Goal: Use online tool/utility: Utilize a website feature to perform a specific function

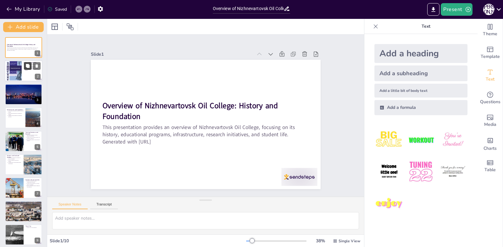
click at [27, 69] on button at bounding box center [28, 66] width 8 height 8
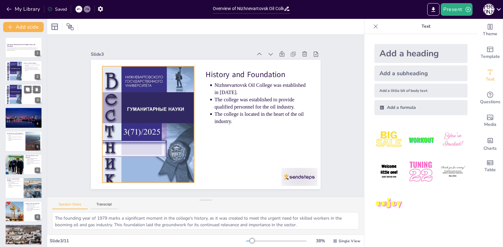
click at [14, 95] on div at bounding box center [14, 94] width 15 height 22
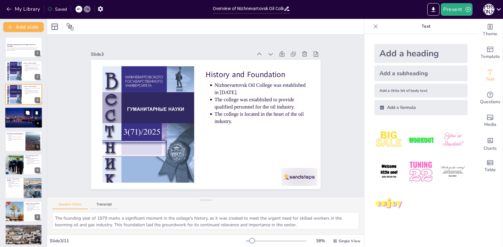
click at [21, 119] on div at bounding box center [24, 117] width 46 height 21
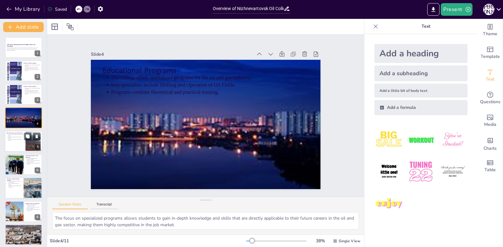
click at [17, 144] on div at bounding box center [24, 140] width 38 height 21
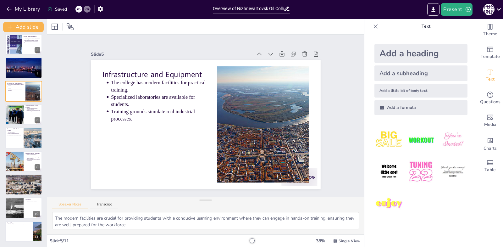
scroll to position [7, 0]
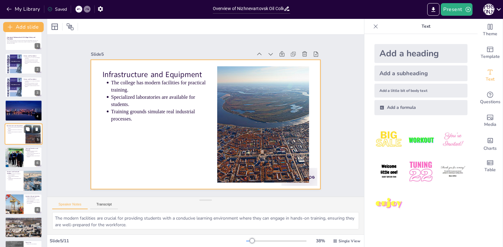
click at [10, 135] on div at bounding box center [24, 133] width 38 height 21
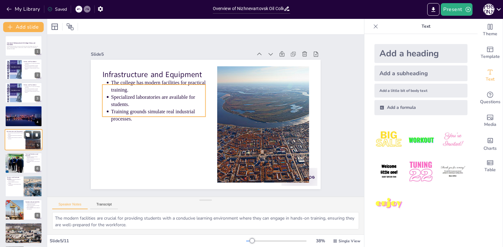
click at [12, 141] on div at bounding box center [24, 139] width 38 height 21
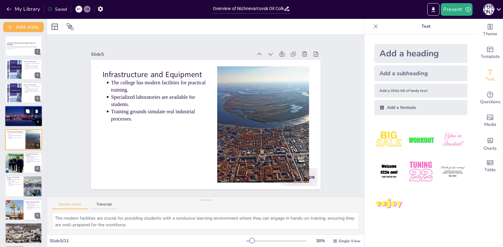
click at [18, 115] on div at bounding box center [24, 115] width 46 height 21
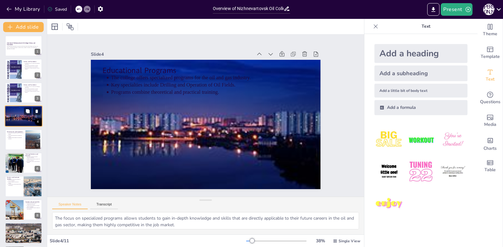
scroll to position [0, 0]
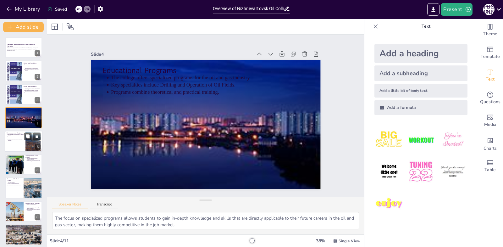
click at [14, 146] on div at bounding box center [24, 140] width 38 height 21
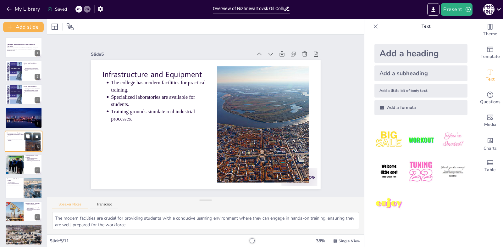
scroll to position [2, 0]
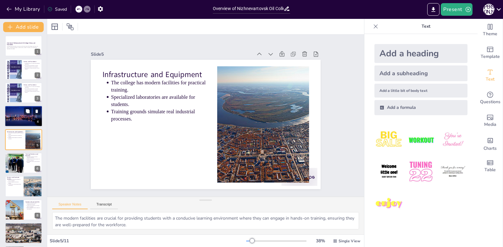
click at [20, 115] on div at bounding box center [24, 115] width 46 height 21
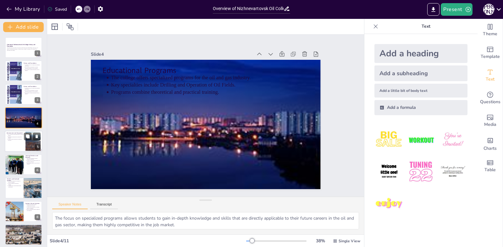
click at [14, 142] on div at bounding box center [24, 140] width 38 height 21
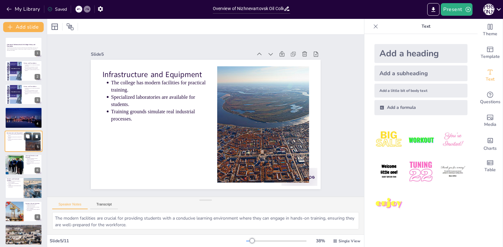
scroll to position [2, 0]
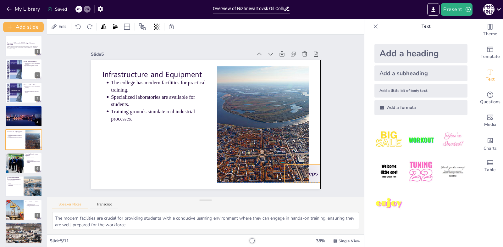
click at [309, 179] on div at bounding box center [303, 173] width 36 height 18
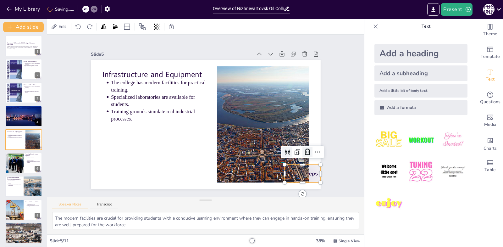
click at [304, 151] on icon at bounding box center [308, 152] width 8 height 8
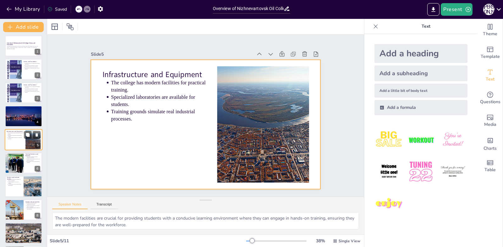
click at [18, 146] on div at bounding box center [24, 139] width 38 height 21
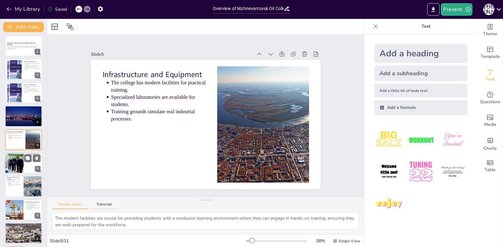
click at [16, 167] on div at bounding box center [14, 162] width 32 height 21
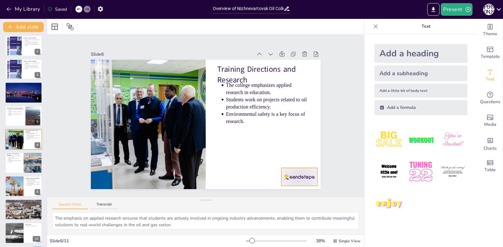
click at [300, 174] on div at bounding box center [299, 177] width 36 height 18
click at [301, 154] on icon at bounding box center [305, 156] width 8 height 8
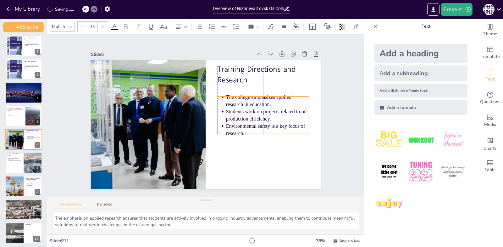
drag, startPoint x: 252, startPoint y: 108, endPoint x: 251, endPoint y: 119, distance: 12.0
click at [251, 119] on p "Students work on projects related to oil production efficiency." at bounding box center [267, 115] width 83 height 14
click at [17, 163] on div at bounding box center [24, 162] width 38 height 21
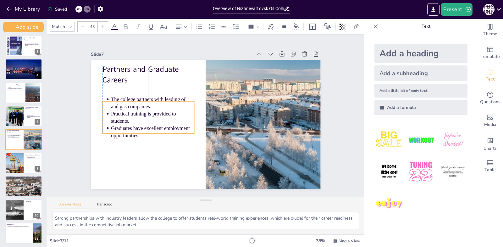
drag, startPoint x: 148, startPoint y: 85, endPoint x: 147, endPoint y: 101, distance: 16.7
click at [147, 101] on p "The college partners with leading oil and gas companies." at bounding box center [152, 103] width 83 height 14
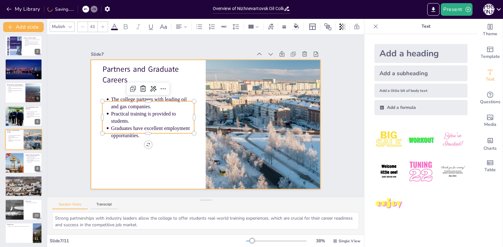
click at [193, 81] on div at bounding box center [206, 124] width 230 height 129
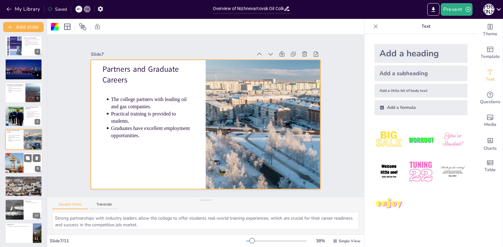
click at [17, 163] on div at bounding box center [14, 162] width 38 height 21
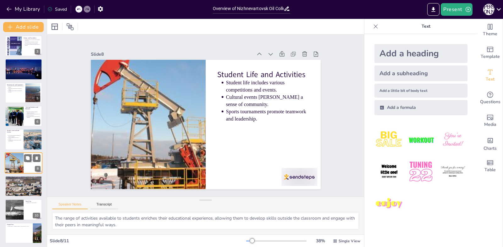
scroll to position [50, 0]
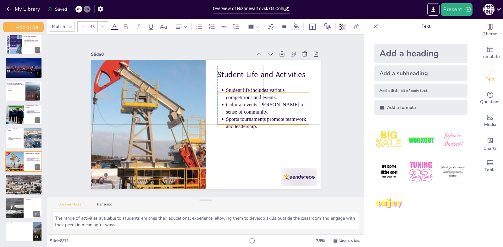
drag, startPoint x: 266, startPoint y: 97, endPoint x: 266, endPoint y: 106, distance: 8.8
click at [266, 106] on p "Cultural events [PERSON_NAME] a sense of community." at bounding box center [267, 108] width 83 height 14
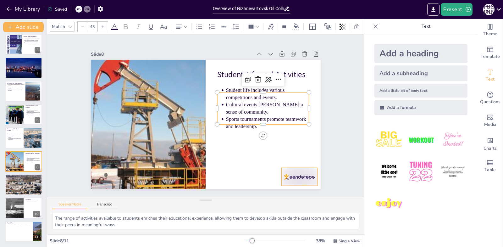
click at [300, 169] on div at bounding box center [299, 177] width 36 height 18
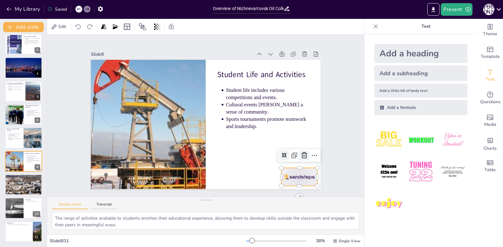
click at [301, 152] on icon at bounding box center [305, 156] width 8 height 8
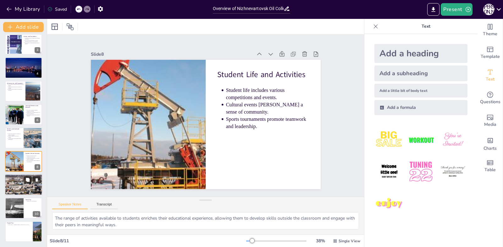
click at [18, 188] on div at bounding box center [24, 185] width 38 height 34
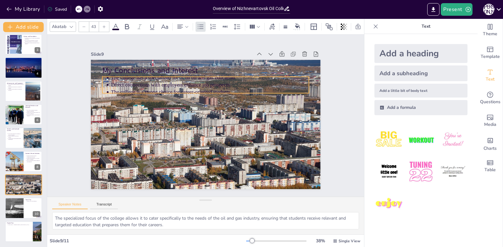
click at [169, 77] on p "The college has a specialized focus on oil and gas education." at bounding box center [210, 77] width 198 height 7
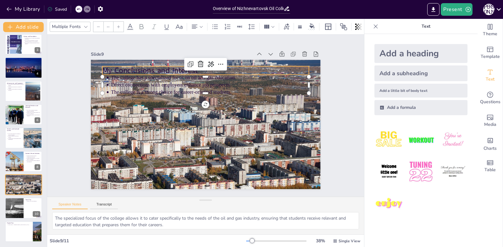
type input "64"
click at [149, 66] on p "My Conclusions and Interest" at bounding box center [205, 70] width 207 height 11
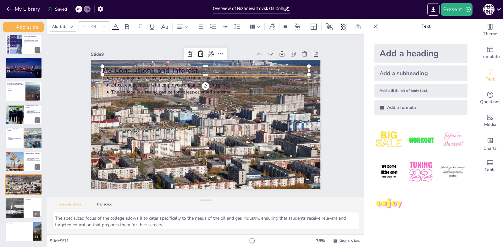
click at [189, 117] on div at bounding box center [206, 124] width 230 height 204
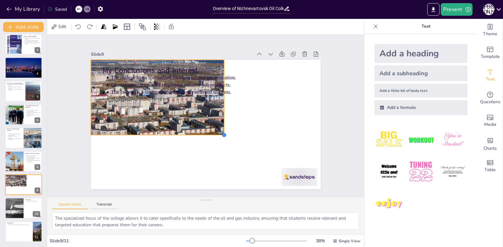
drag, startPoint x: 316, startPoint y: 187, endPoint x: 196, endPoint y: 90, distance: 154.4
click at [211, 98] on div "My Conclusions and Interest The college has a specialized focus on oil and gas …" at bounding box center [206, 124] width 230 height 129
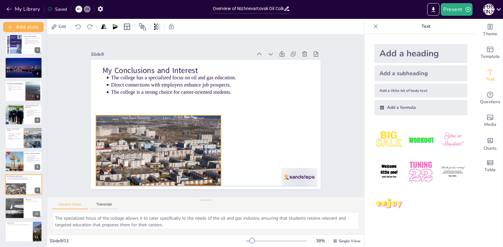
drag, startPoint x: 134, startPoint y: 68, endPoint x: 139, endPoint y: 123, distance: 54.6
click at [139, 60] on div "My Conclusions and Interest The college has a specialized focus on oil and gas …" at bounding box center [206, 60] width 230 height 0
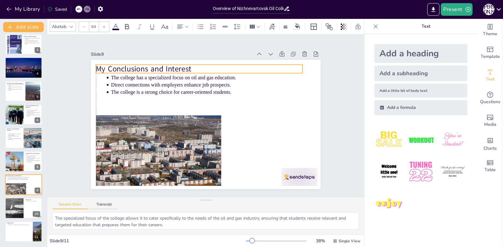
drag, startPoint x: 140, startPoint y: 69, endPoint x: 135, endPoint y: 67, distance: 4.7
click at [135, 67] on p "My Conclusions and Interest" at bounding box center [199, 69] width 207 height 11
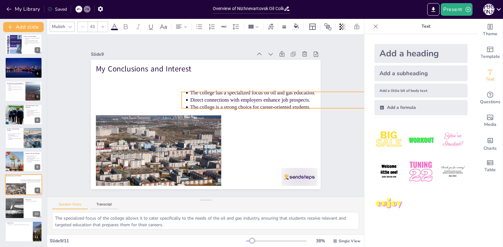
drag, startPoint x: 146, startPoint y: 86, endPoint x: 226, endPoint y: 101, distance: 80.6
click at [226, 101] on p "Direct connections with employers enhance job prospects." at bounding box center [289, 100] width 198 height 7
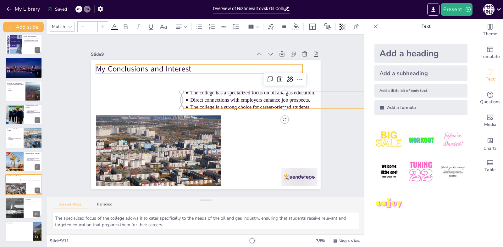
type input "64"
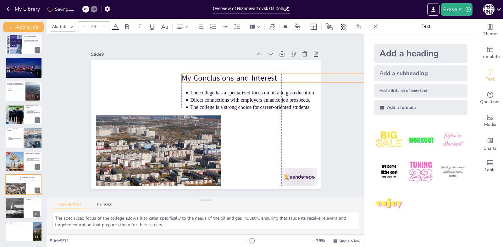
drag, startPoint x: 139, startPoint y: 68, endPoint x: 222, endPoint y: 77, distance: 84.1
click at [222, 77] on p "My Conclusions and Interest" at bounding box center [284, 78] width 207 height 11
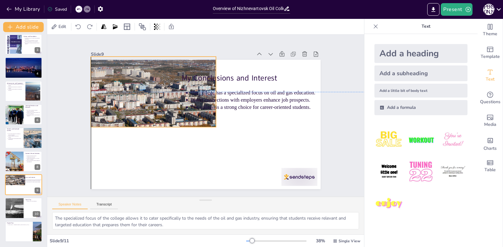
drag, startPoint x: 159, startPoint y: 152, endPoint x: 155, endPoint y: 97, distance: 54.9
click at [155, 97] on div at bounding box center [153, 91] width 125 height 111
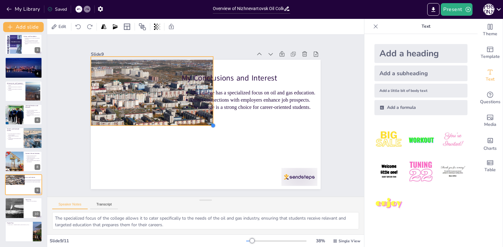
drag, startPoint x: 211, startPoint y: 126, endPoint x: 174, endPoint y: 123, distance: 36.3
click at [174, 123] on div "My Conclusions and Interest The college has a specialized focus on oil and gas …" at bounding box center [206, 124] width 230 height 129
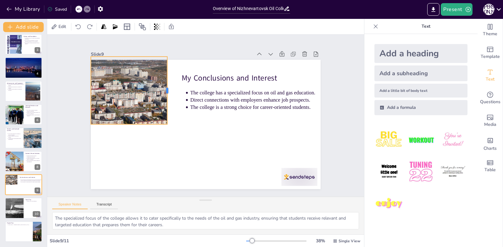
drag, startPoint x: 206, startPoint y: 86, endPoint x: 163, endPoint y: 87, distance: 43.7
click at [167, 87] on div at bounding box center [169, 91] width 5 height 68
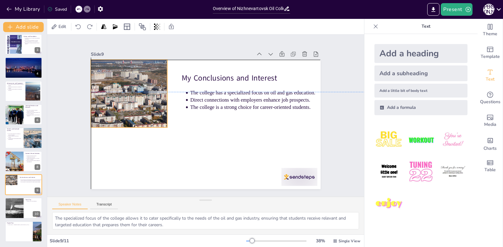
click at [125, 121] on div at bounding box center [151, 93] width 120 height 107
click at [125, 123] on div at bounding box center [151, 93] width 120 height 107
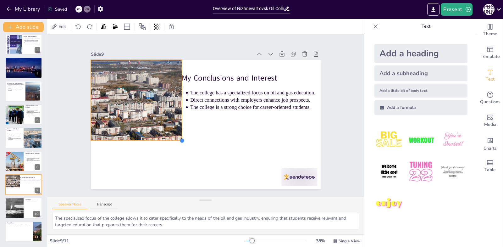
drag, startPoint x: 163, startPoint y: 124, endPoint x: 178, endPoint y: 134, distance: 17.8
click at [178, 134] on div "My Conclusions and Interest The college has a specialized focus on oil and gas …" at bounding box center [206, 124] width 230 height 129
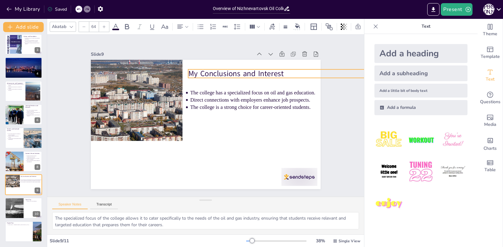
drag, startPoint x: 202, startPoint y: 76, endPoint x: 207, endPoint y: 70, distance: 8.1
click at [207, 70] on p "My Conclusions and Interest" at bounding box center [291, 73] width 207 height 11
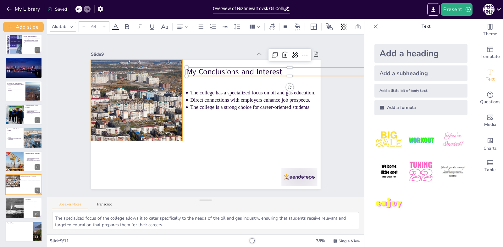
click at [156, 103] on div at bounding box center [163, 100] width 144 height 128
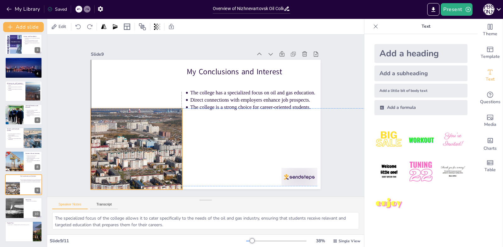
drag, startPoint x: 149, startPoint y: 102, endPoint x: 149, endPoint y: 148, distance: 45.9
click at [149, 148] on div at bounding box center [163, 149] width 144 height 128
click at [180, 145] on div at bounding box center [163, 149] width 144 height 128
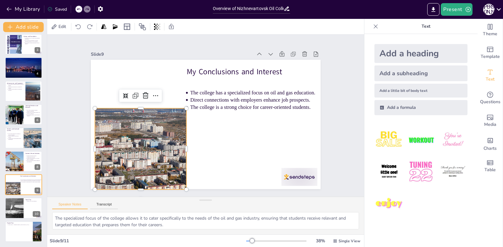
click at [180, 145] on div at bounding box center [167, 149] width 144 height 128
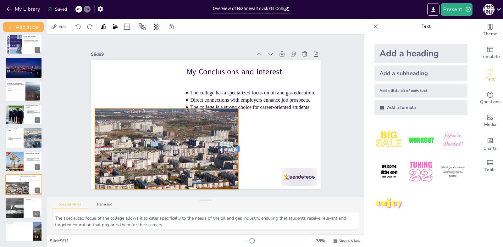
drag, startPoint x: 182, startPoint y: 146, endPoint x: 234, endPoint y: 129, distance: 54.9
click at [239, 129] on div at bounding box center [241, 148] width 5 height 81
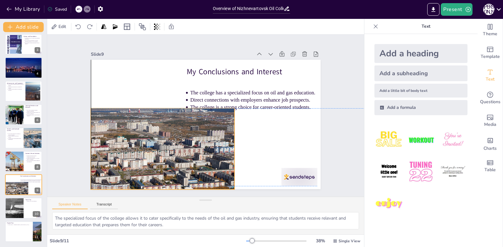
drag, startPoint x: 179, startPoint y: 141, endPoint x: 175, endPoint y: 139, distance: 4.5
click at [175, 139] on div at bounding box center [163, 149] width 144 height 128
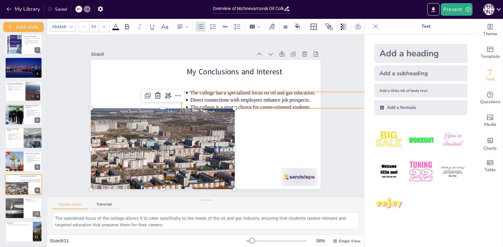
click at [234, 91] on p "The college has a specialized focus on oil and gas education." at bounding box center [289, 92] width 198 height 7
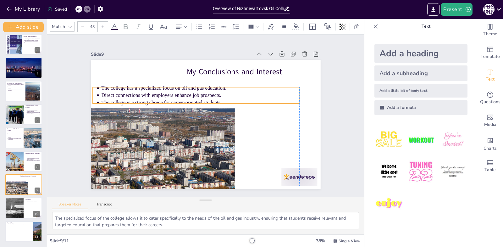
drag, startPoint x: 227, startPoint y: 92, endPoint x: 137, endPoint y: 87, distance: 90.0
click at [137, 87] on p "The college has a specialized focus on oil and gas education." at bounding box center [200, 88] width 198 height 7
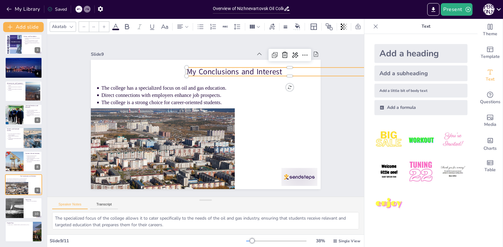
type input "64"
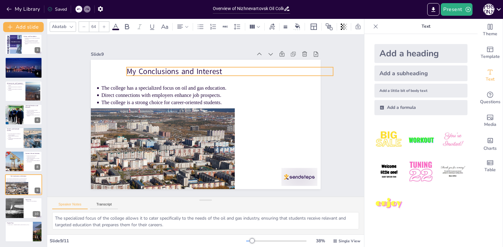
drag, startPoint x: 231, startPoint y: 66, endPoint x: 161, endPoint y: 65, distance: 70.4
click at [165, 66] on p "My Conclusions and Interest" at bounding box center [229, 71] width 207 height 11
drag, startPoint x: 154, startPoint y: 65, endPoint x: 135, endPoint y: 66, distance: 18.9
click at [135, 66] on p "My Conclusions and Interest" at bounding box center [205, 71] width 207 height 11
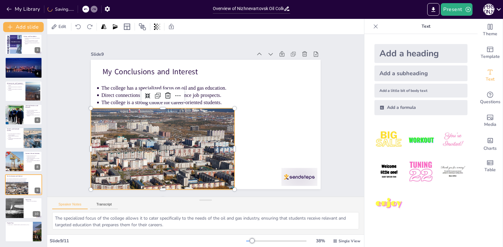
click at [210, 136] on div at bounding box center [163, 149] width 144 height 128
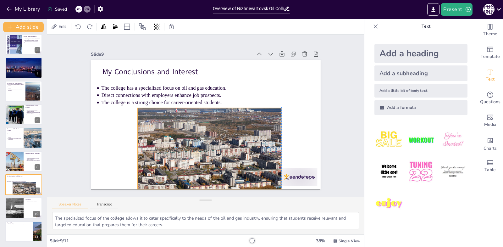
drag, startPoint x: 204, startPoint y: 132, endPoint x: 252, endPoint y: 131, distance: 47.8
click at [252, 131] on div at bounding box center [209, 149] width 144 height 128
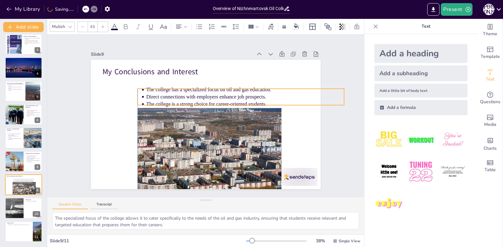
drag, startPoint x: 158, startPoint y: 92, endPoint x: 201, endPoint y: 94, distance: 43.1
click at [201, 94] on p "Direct connections with employers enhance job prospects." at bounding box center [245, 96] width 198 height 7
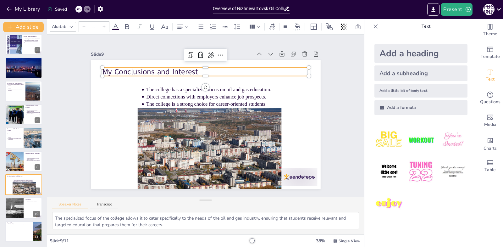
type input "64"
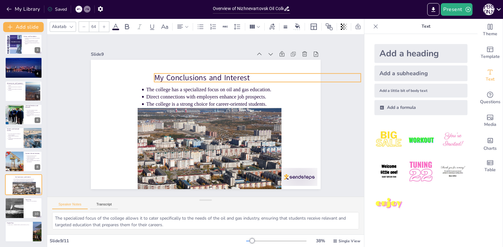
drag, startPoint x: 162, startPoint y: 72, endPoint x: 214, endPoint y: 77, distance: 52.1
click at [214, 77] on p "My Conclusions and Interest" at bounding box center [257, 77] width 207 height 11
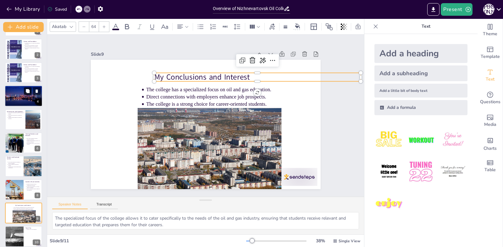
scroll to position [19, 0]
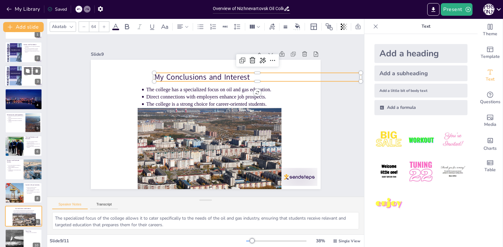
click at [21, 99] on div at bounding box center [23, 99] width 45 height 21
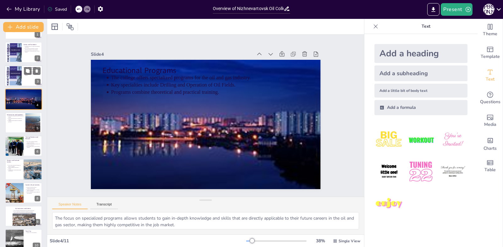
scroll to position [0, 0]
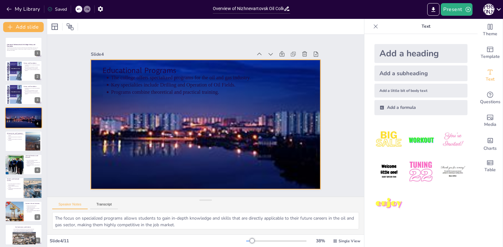
click at [201, 116] on div at bounding box center [206, 124] width 276 height 129
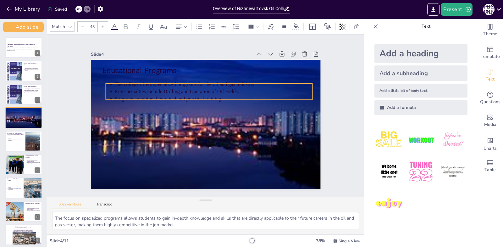
drag, startPoint x: 185, startPoint y: 86, endPoint x: 191, endPoint y: 92, distance: 9.1
click at [191, 92] on p "Key specialties include Drilling and Operation of Oil Fields." at bounding box center [213, 91] width 198 height 7
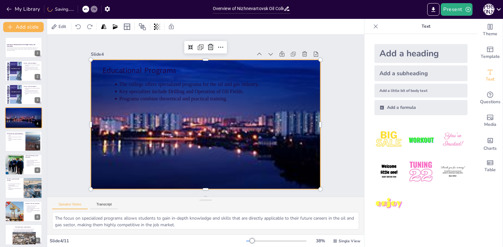
click at [209, 133] on div at bounding box center [206, 124] width 276 height 129
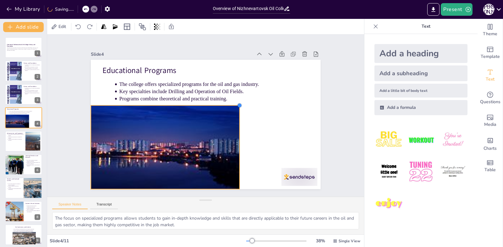
drag, startPoint x: 313, startPoint y: 58, endPoint x: 223, endPoint y: 103, distance: 101.4
click at [223, 103] on div "Educational Programs The college offers specialized programs for the oil and ga…" at bounding box center [206, 124] width 230 height 129
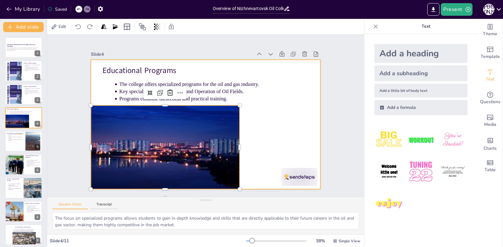
click at [272, 128] on div at bounding box center [206, 124] width 230 height 129
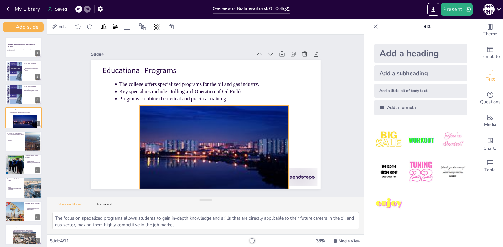
drag, startPoint x: 187, startPoint y: 138, endPoint x: 230, endPoint y: 141, distance: 43.2
click at [230, 141] on div at bounding box center [213, 147] width 179 height 84
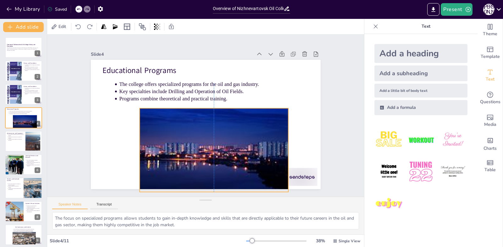
click at [233, 141] on div at bounding box center [213, 150] width 179 height 84
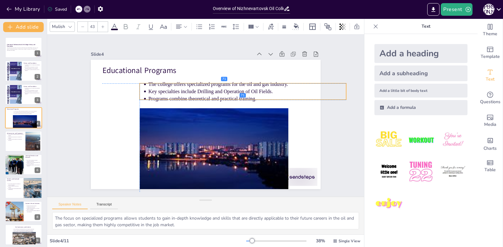
drag, startPoint x: 175, startPoint y: 82, endPoint x: 204, endPoint y: 83, distance: 28.9
click at [204, 83] on p "The college offers specialized programs for the oil and gas industry." at bounding box center [247, 84] width 198 height 7
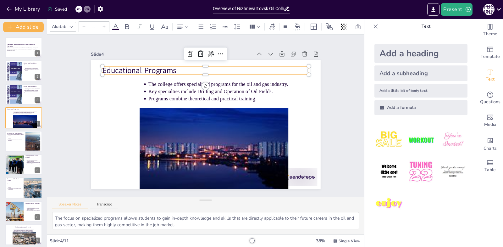
type input "64"
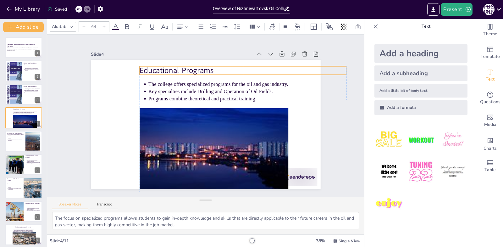
drag, startPoint x: 140, startPoint y: 68, endPoint x: 177, endPoint y: 68, distance: 37.1
click at [177, 68] on p "Educational Programs" at bounding box center [243, 70] width 207 height 11
click at [350, 127] on div "Slide 1 Overview of Nizhnevartovsk Oil College: History and Foundation This pre…" at bounding box center [205, 116] width 317 height 162
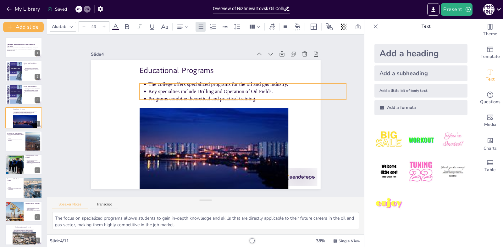
click at [226, 95] on p "Programs combine theoretical and practical training." at bounding box center [247, 98] width 198 height 7
click at [68, 26] on div at bounding box center [70, 27] width 8 height 8
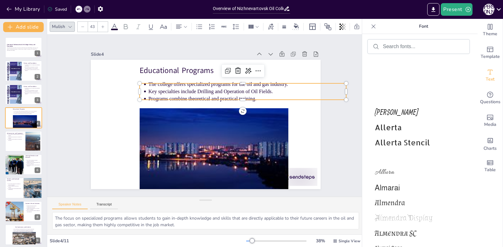
scroll to position [557, 0]
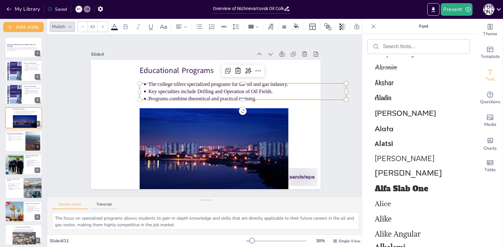
click at [399, 51] on div at bounding box center [419, 47] width 102 height 14
click at [396, 47] on input "text" at bounding box center [423, 47] width 81 height 6
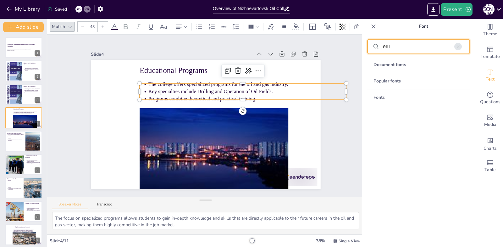
type input "е"
click at [393, 65] on div "Document fonts" at bounding box center [418, 65] width 103 height 16
click at [414, 46] on input "times" at bounding box center [423, 47] width 81 height 6
type input "t"
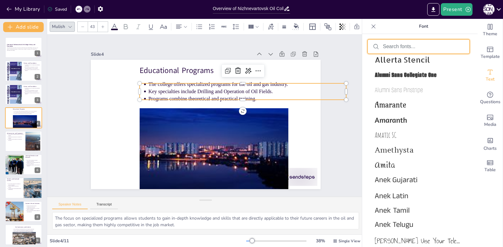
scroll to position [430, 0]
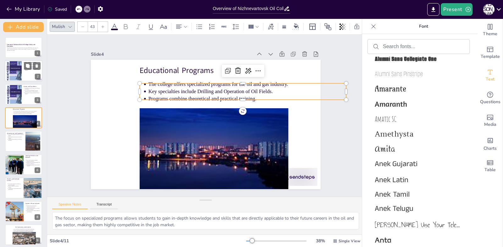
click at [23, 71] on div at bounding box center [24, 70] width 38 height 21
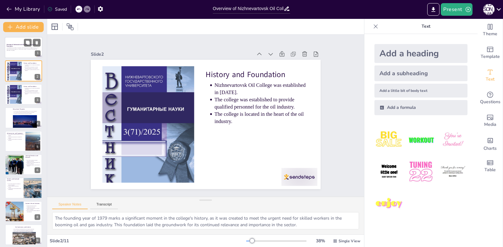
click at [14, 46] on p "Overview of Nizhnevartovsk Oil College: History and Foundation" at bounding box center [24, 45] width 34 height 3
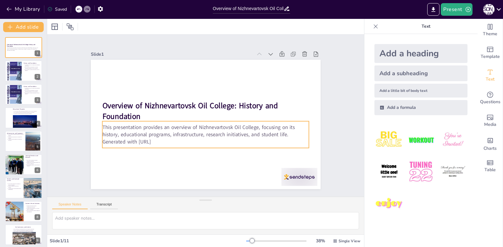
click at [152, 142] on p "Generated with [URL]" at bounding box center [205, 141] width 207 height 7
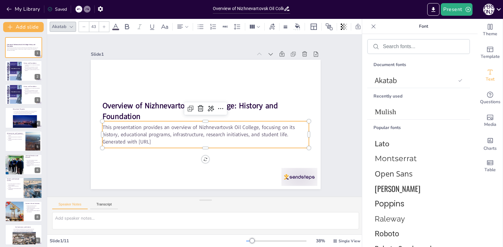
click at [165, 140] on p "Generated with [URL]" at bounding box center [205, 141] width 207 height 7
click at [163, 139] on p "Generated with [URL]" at bounding box center [205, 141] width 207 height 7
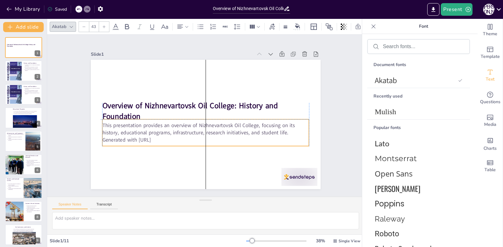
click at [162, 138] on p "Generated with [URL]" at bounding box center [205, 139] width 207 height 7
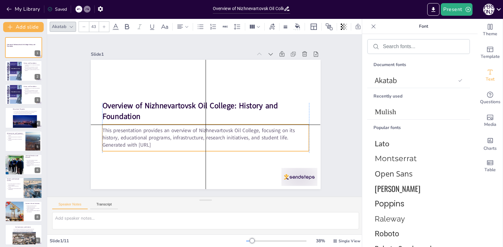
drag, startPoint x: 163, startPoint y: 137, endPoint x: 162, endPoint y: 144, distance: 6.9
click at [162, 144] on p "Generated with [URL]" at bounding box center [205, 144] width 207 height 7
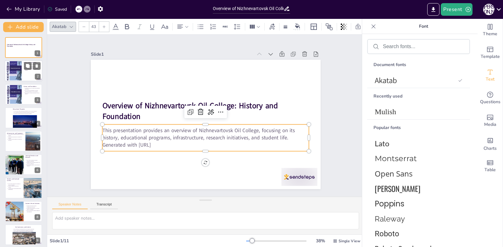
click at [20, 74] on div at bounding box center [14, 71] width 15 height 22
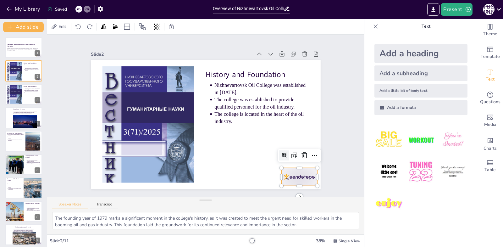
click at [291, 177] on div at bounding box center [299, 177] width 36 height 18
click at [301, 152] on icon at bounding box center [305, 156] width 8 height 8
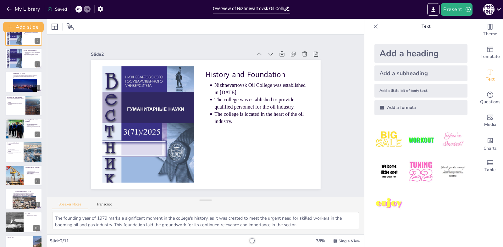
scroll to position [50, 0]
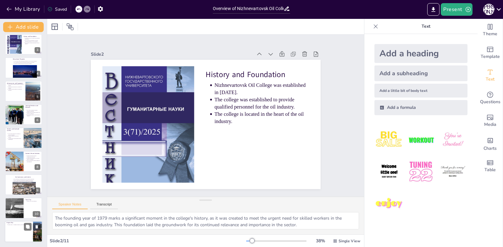
click at [21, 226] on div at bounding box center [24, 231] width 38 height 21
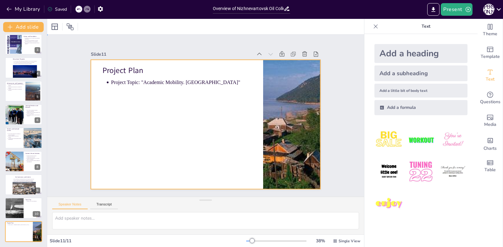
click at [190, 157] on div at bounding box center [206, 124] width 230 height 129
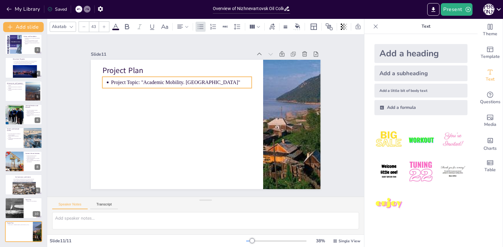
click at [165, 83] on p "Project Topic: "Academic Mobility. [GEOGRAPHIC_DATA]"" at bounding box center [181, 82] width 141 height 7
click at [24, 215] on div at bounding box center [24, 207] width 38 height 21
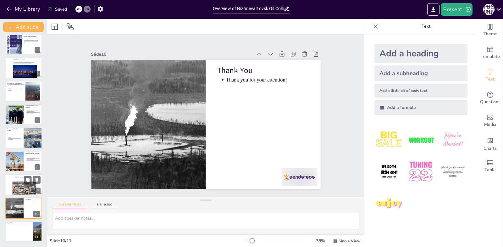
click at [14, 187] on div at bounding box center [24, 188] width 24 height 21
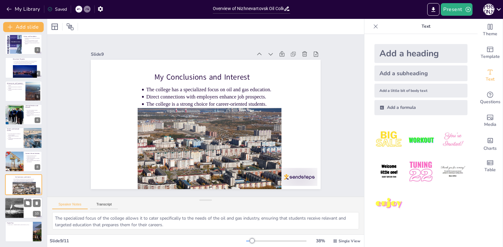
click at [14, 212] on div at bounding box center [14, 207] width 38 height 21
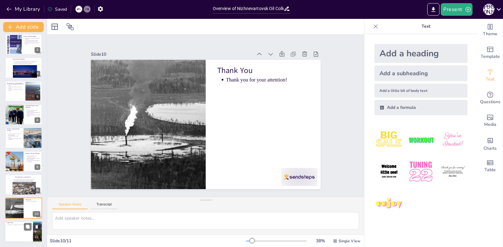
click at [17, 233] on div at bounding box center [24, 231] width 38 height 21
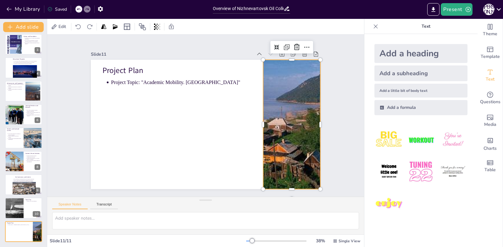
click at [295, 148] on div at bounding box center [292, 124] width 230 height 129
click at [350, 148] on div "Slide 1 Overview of Nizhnevartovsk Oil College: History and Foundation This pre…" at bounding box center [205, 116] width 317 height 162
